Goal: Find specific page/section: Find specific page/section

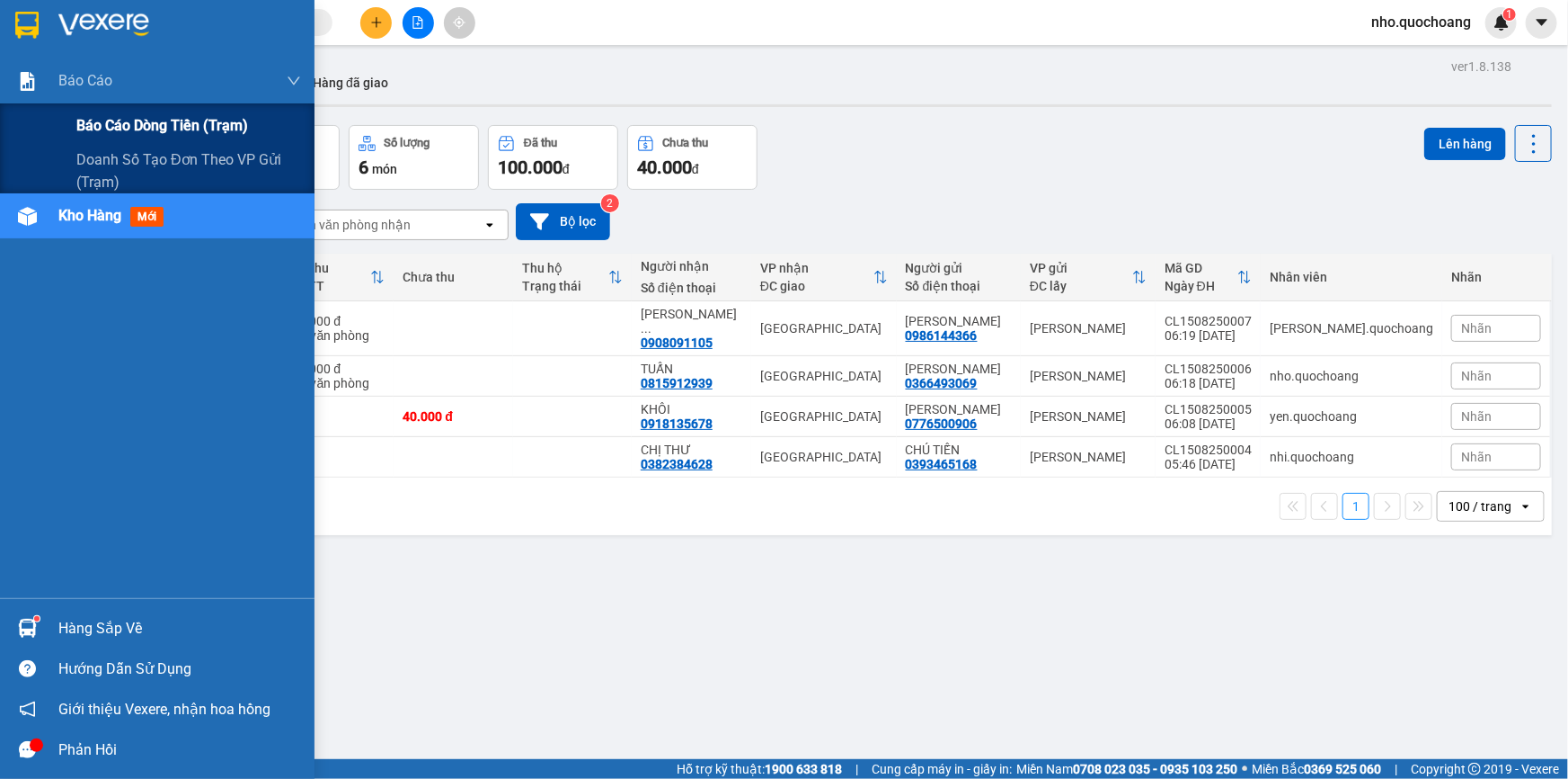
click at [98, 122] on span "Báo cáo dòng tiền (trạm)" at bounding box center [163, 125] width 172 height 23
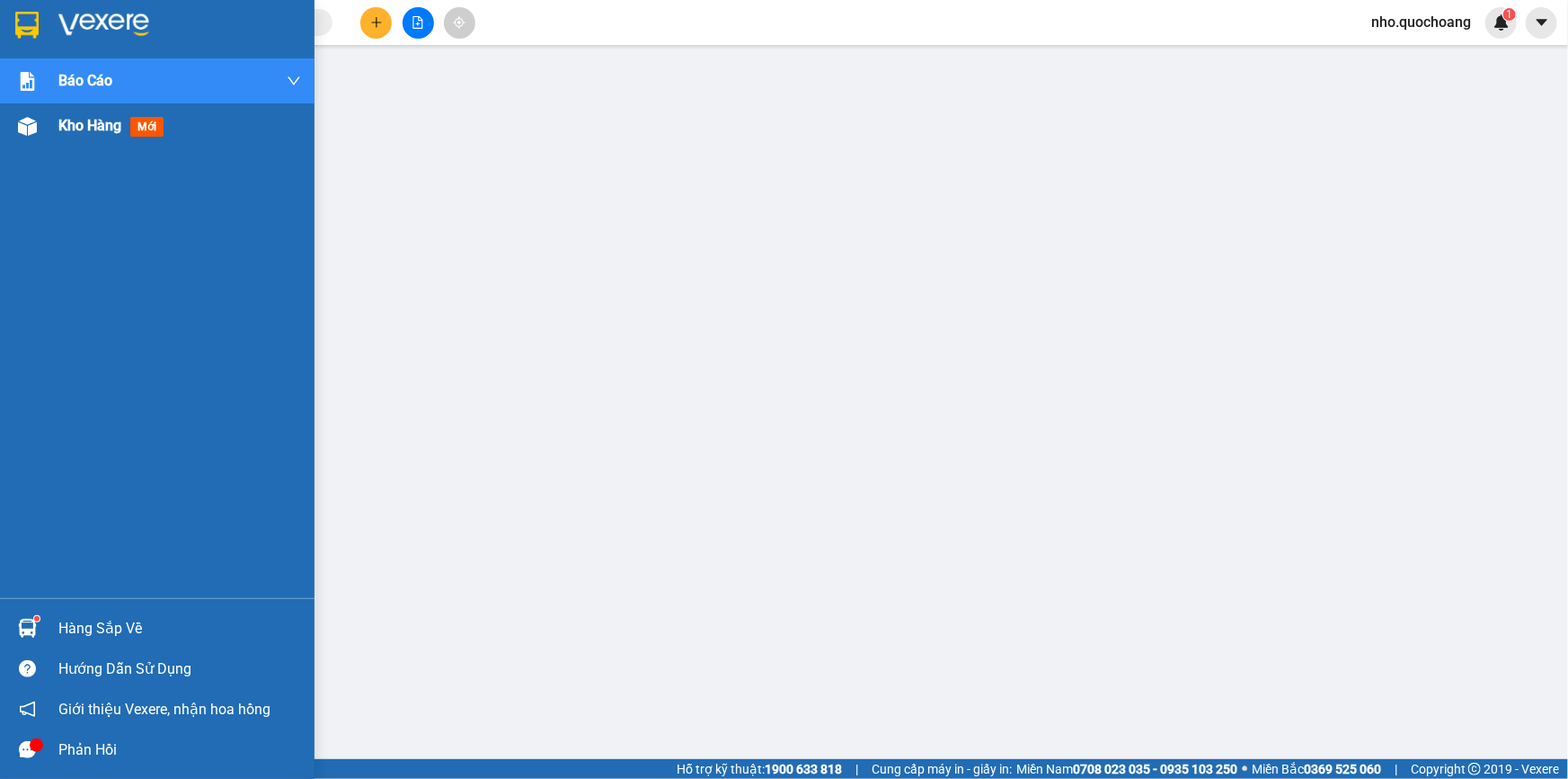
click at [94, 134] on span "Kho hàng" at bounding box center [90, 125] width 63 height 17
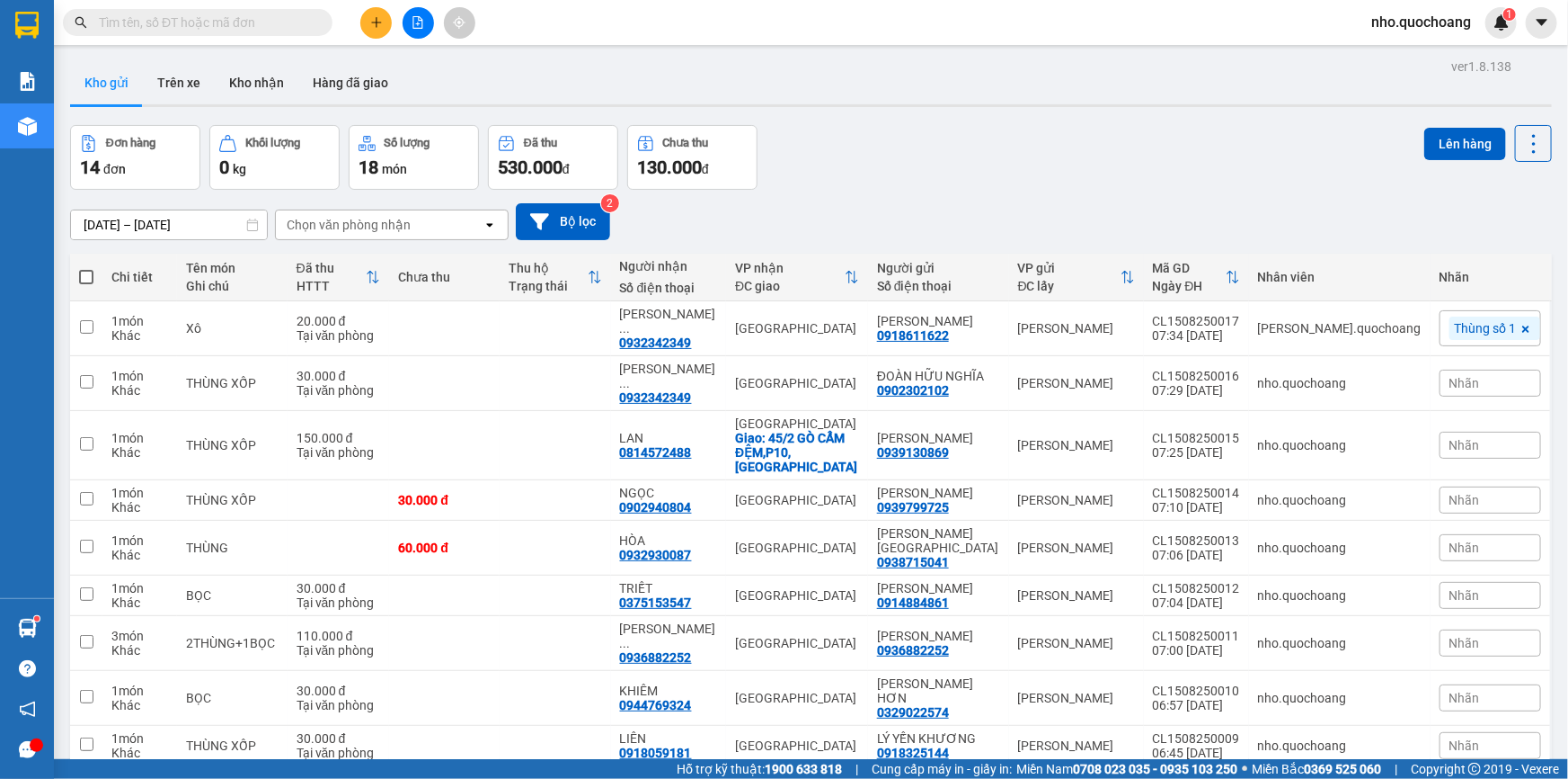
click at [154, 26] on input "text" at bounding box center [205, 23] width 212 height 20
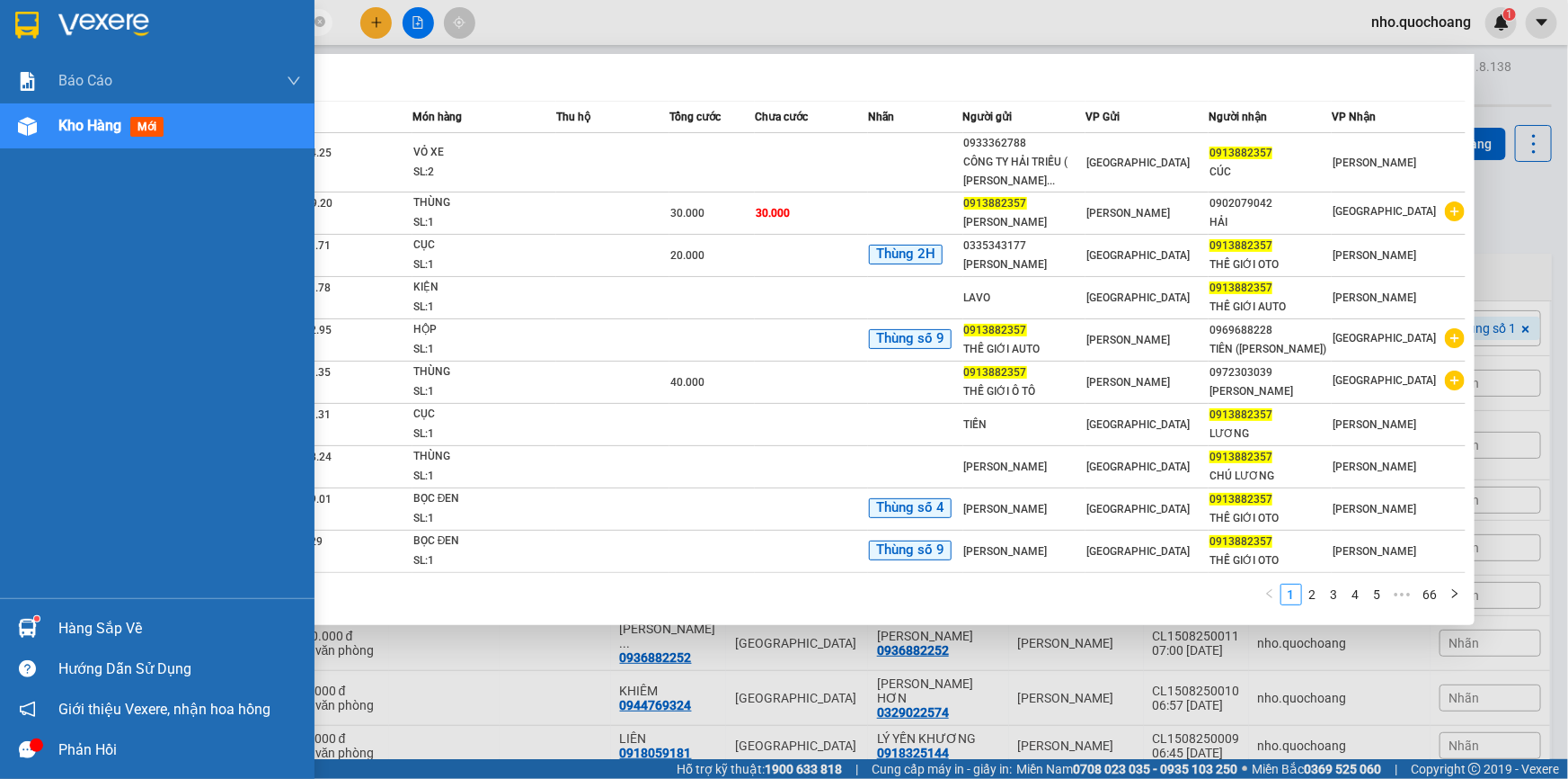
click at [41, 567] on div "Báo cáo Báo cáo dòng tiền (trạm) Doanh số tạo đơn theo VP gửi (trạm) Kho hàng m…" at bounding box center [157, 329] width 314 height 539
click at [103, 631] on div "Hàng sắp về" at bounding box center [180, 628] width 243 height 27
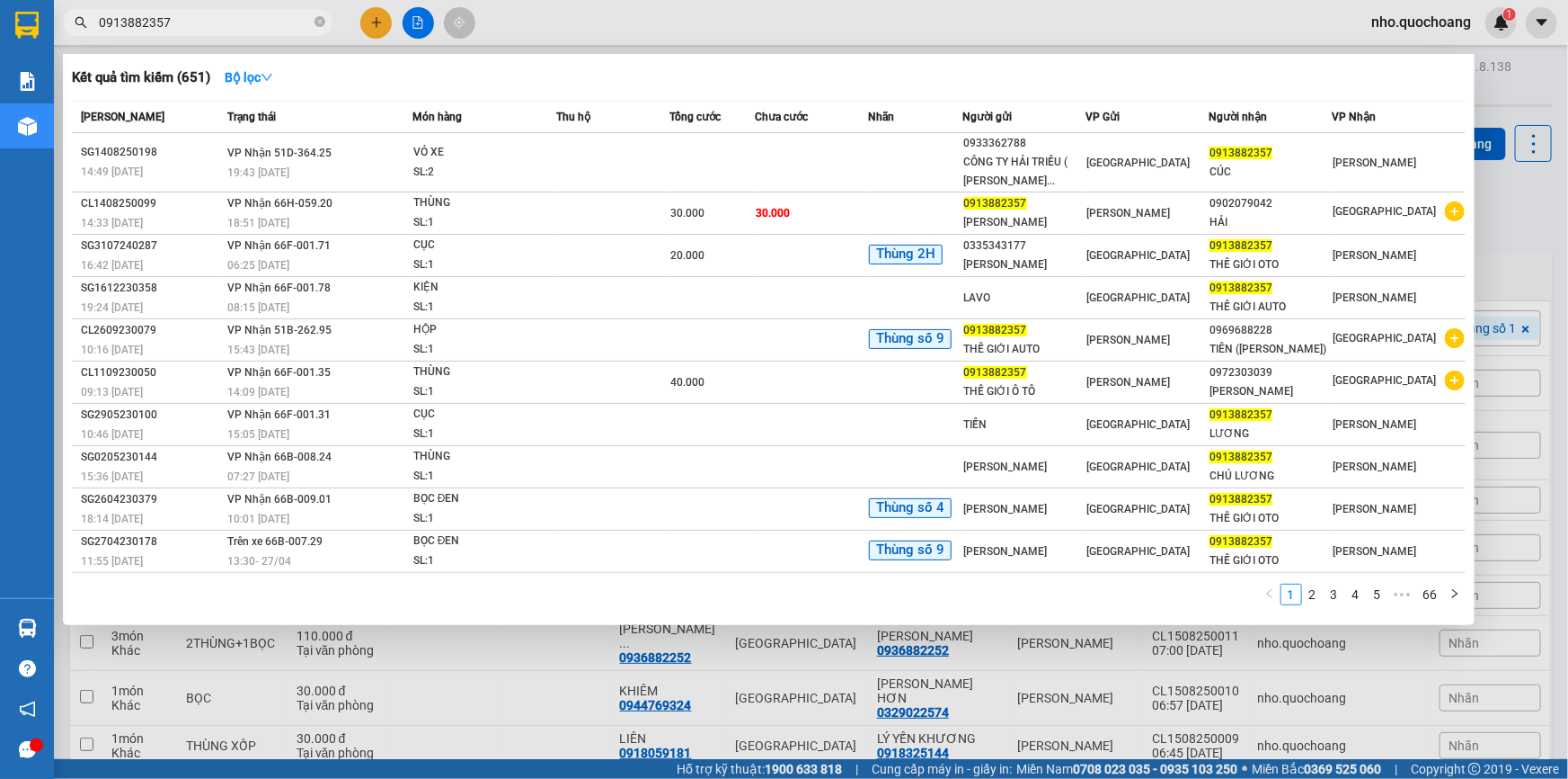
click at [204, 27] on section "Kết quả tìm kiếm ( 651 ) Bộ lọc Mã ĐH Trạng thái Món hàng Thu hộ Tổng cước Chưa…" at bounding box center [784, 390] width 1568 height 779
click at [203, 26] on input "0913882357" at bounding box center [205, 23] width 212 height 20
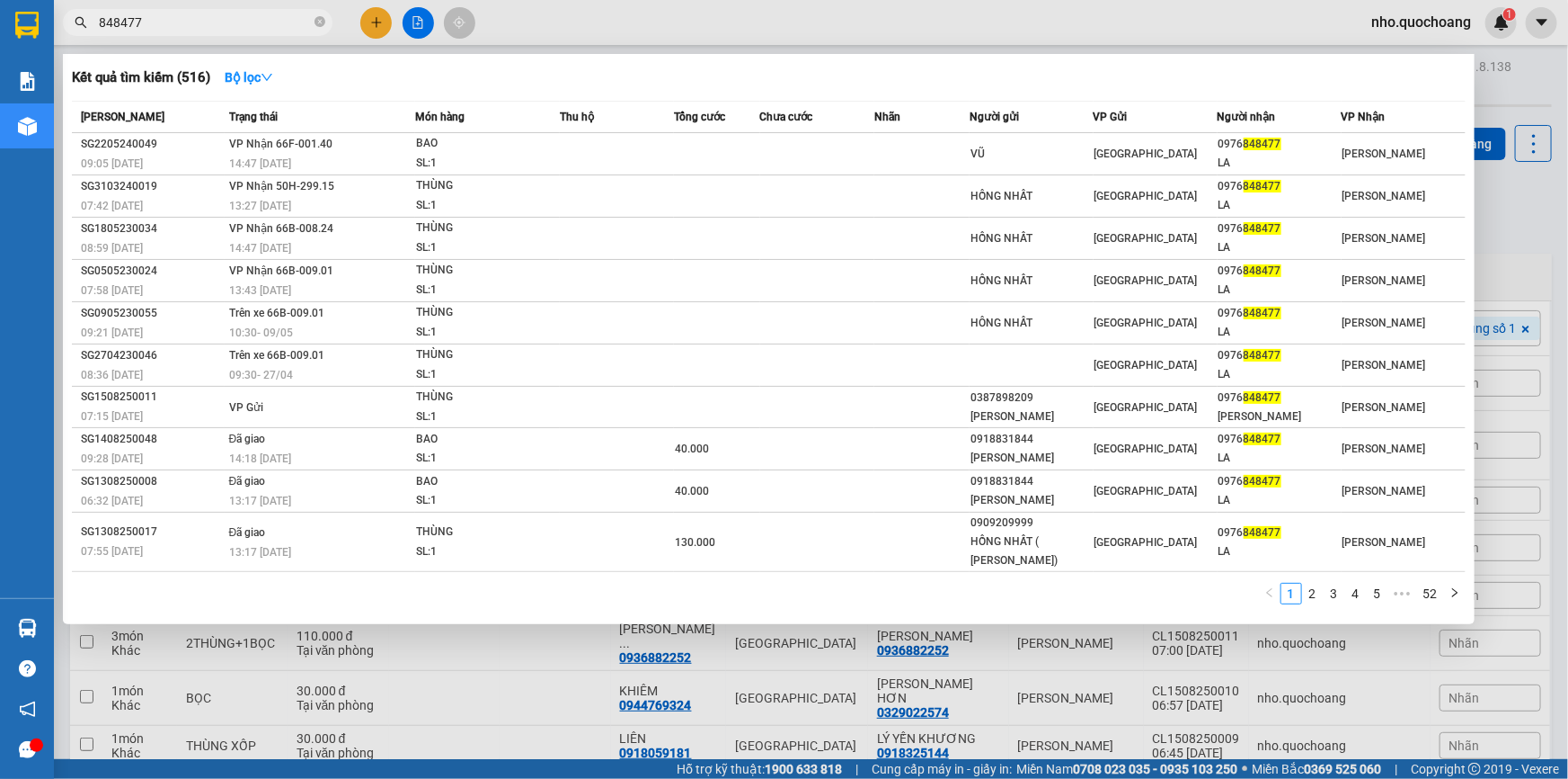
type input "848477"
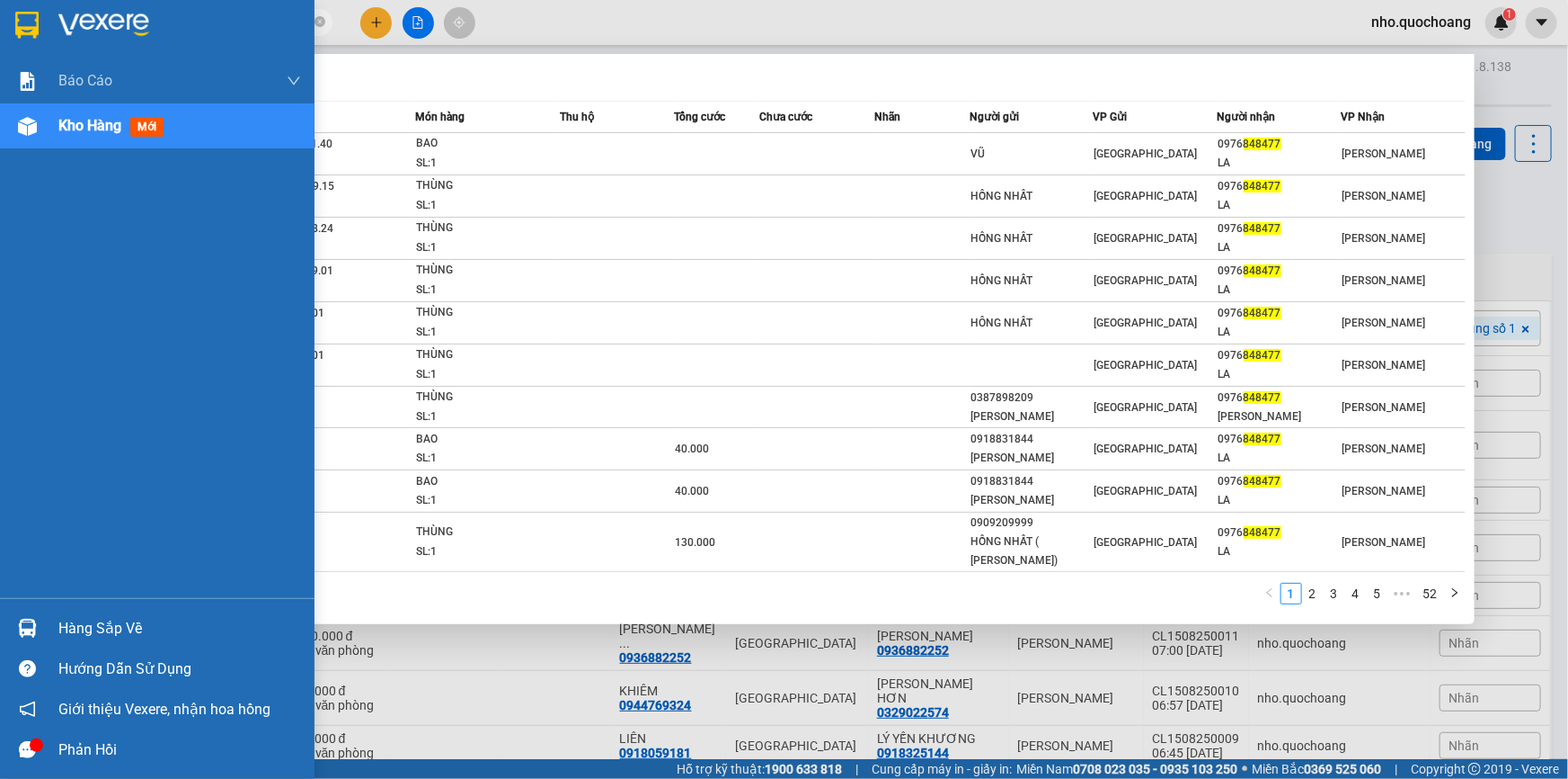
click at [5, 350] on div "Báo cáo Báo cáo dòng tiền (trạm) Doanh số tạo đơn theo VP gửi (trạm) Kho hàng m…" at bounding box center [157, 329] width 314 height 539
